Goal: Task Accomplishment & Management: Use online tool/utility

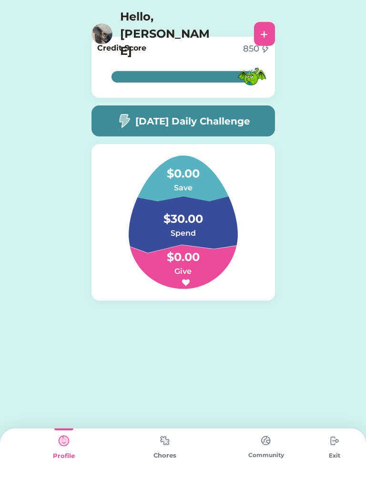
click at [171, 443] on img at bounding box center [164, 440] width 19 height 19
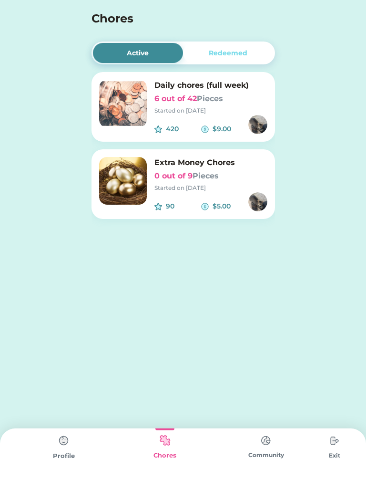
click at [145, 116] on img at bounding box center [123, 104] width 48 height 48
click at [0, 0] on div at bounding box center [0, 0] width 0 height 0
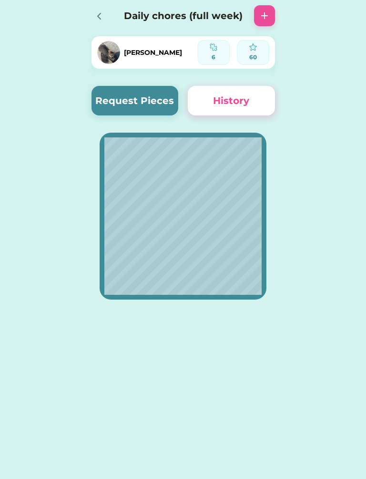
click at [159, 92] on button "Request Pieces" at bounding box center [135, 101] width 87 height 30
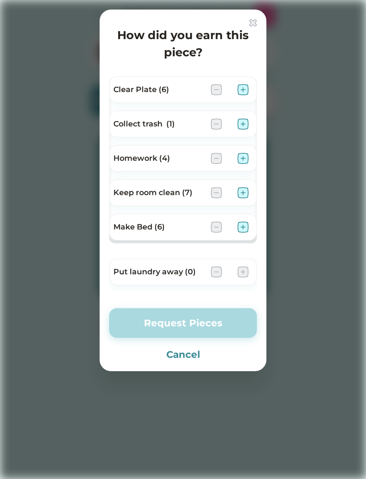
click at [246, 189] on img at bounding box center [242, 192] width 11 height 11
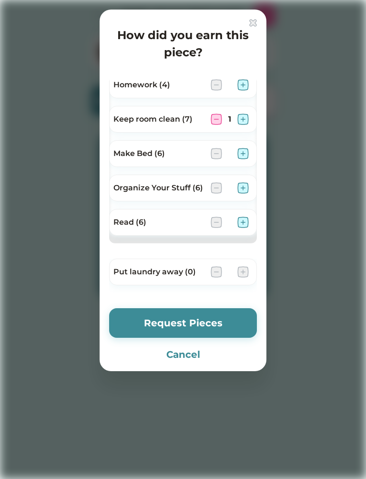
scroll to position [73, 0]
click at [245, 219] on img at bounding box center [242, 221] width 11 height 11
click at [242, 187] on img at bounding box center [242, 187] width 11 height 11
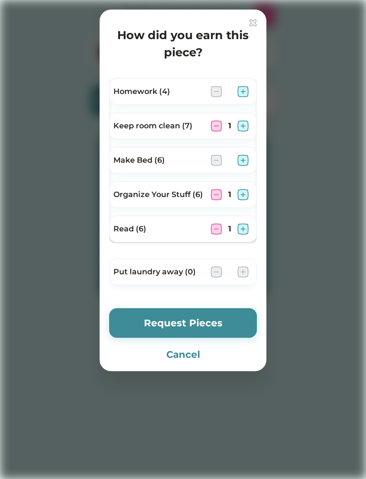
scroll to position [65, 0]
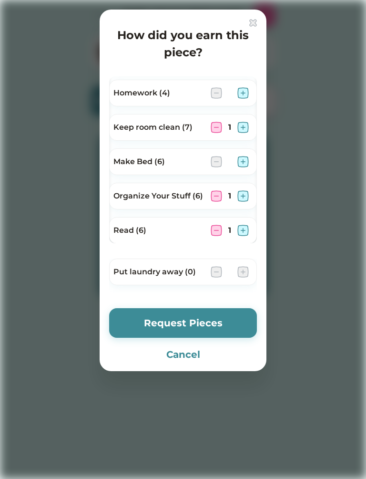
click at [246, 159] on img at bounding box center [242, 161] width 11 height 11
click at [157, 322] on button "Request Pieces" at bounding box center [183, 323] width 148 height 30
